Goal: Task Accomplishment & Management: Use online tool/utility

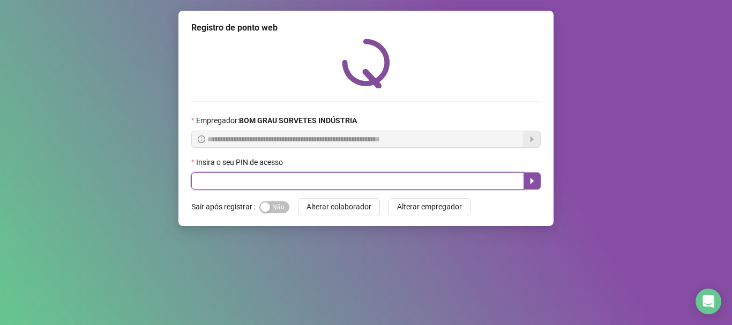
click at [326, 185] on input "text" at bounding box center [357, 181] width 333 height 17
type input "*****"
click at [540, 183] on button "button" at bounding box center [531, 181] width 17 height 17
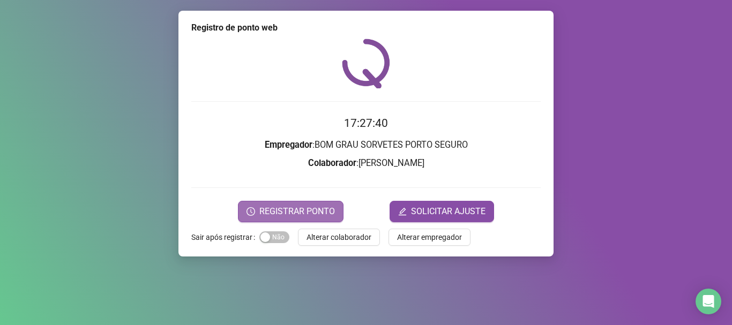
click at [330, 215] on span "REGISTRAR PONTO" at bounding box center [297, 211] width 76 height 13
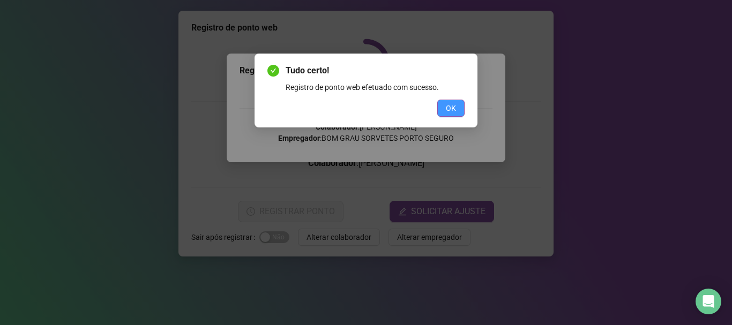
click at [457, 108] on button "OK" at bounding box center [450, 108] width 27 height 17
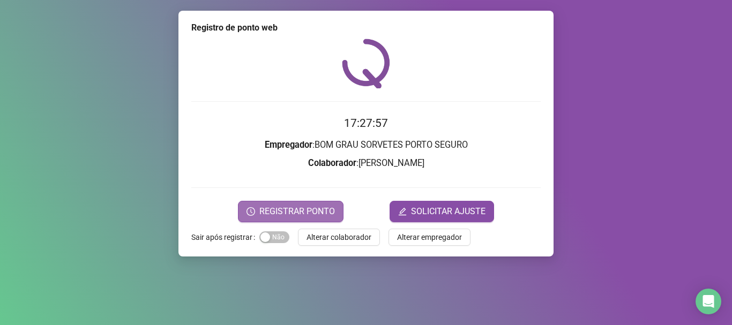
click at [325, 215] on span "REGISTRAR PONTO" at bounding box center [297, 211] width 76 height 13
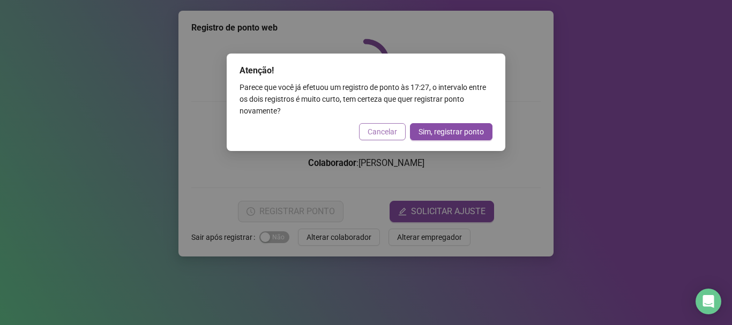
click at [372, 138] on button "Cancelar" at bounding box center [382, 131] width 47 height 17
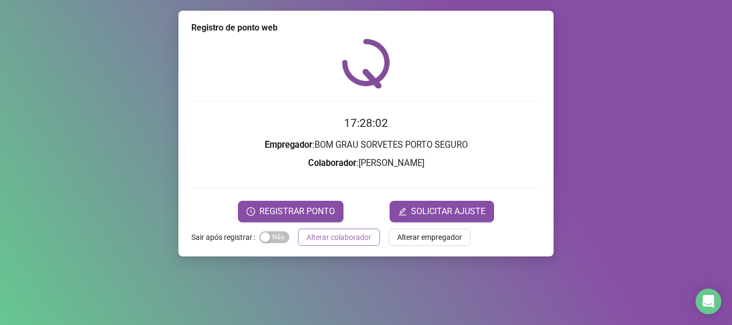
click at [349, 235] on span "Alterar colaborador" at bounding box center [338, 237] width 65 height 12
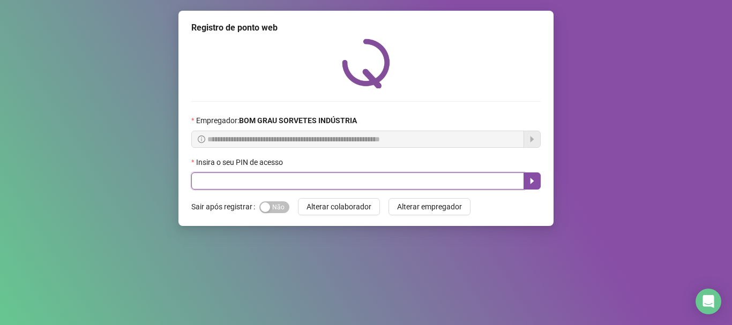
click at [460, 182] on input "text" at bounding box center [357, 181] width 333 height 17
type input "*****"
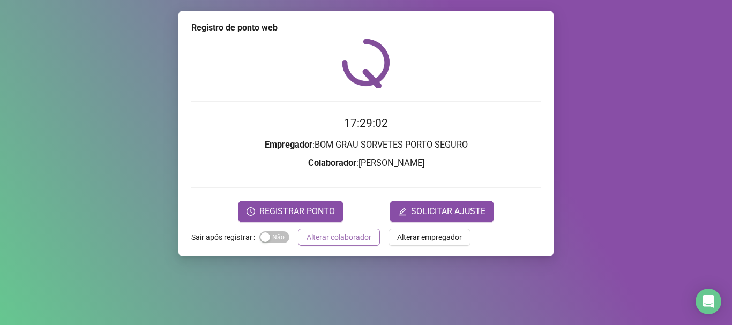
click at [335, 234] on span "Alterar colaborador" at bounding box center [338, 237] width 65 height 12
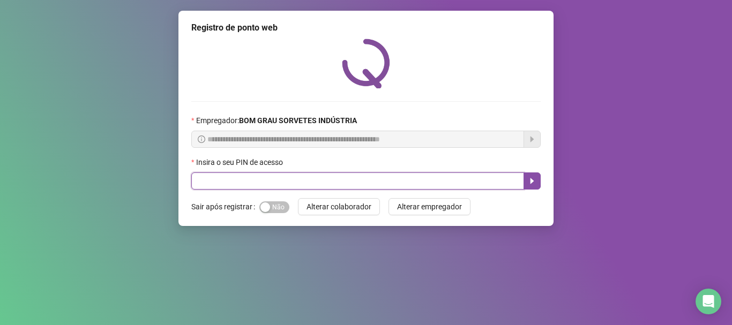
click at [295, 182] on input "text" at bounding box center [357, 181] width 333 height 17
type input "*****"
click at [533, 178] on icon "caret-right" at bounding box center [532, 181] width 9 height 9
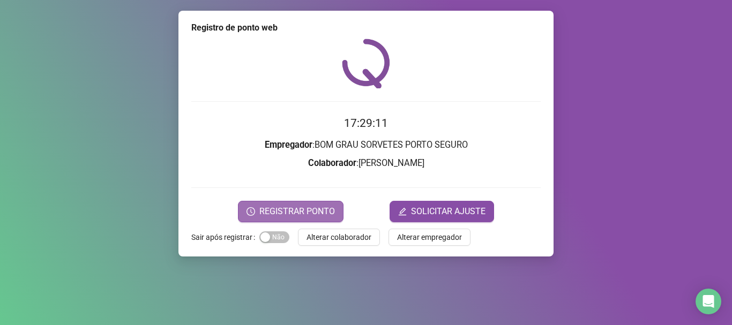
click at [279, 207] on span "REGISTRAR PONTO" at bounding box center [297, 211] width 76 height 13
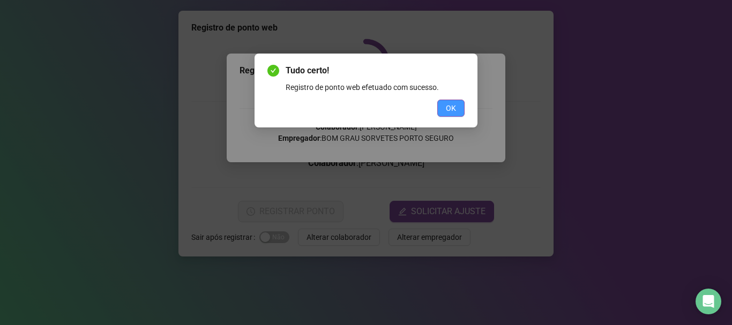
click at [448, 108] on span "OK" at bounding box center [451, 108] width 10 height 12
